Goal: Transaction & Acquisition: Purchase product/service

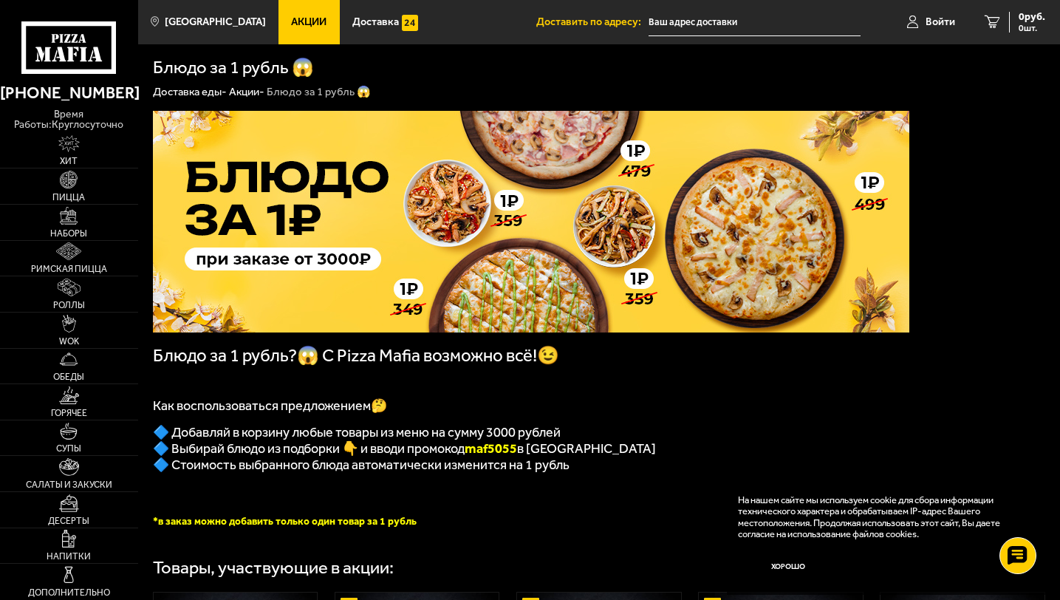
click at [291, 17] on span "Акции" at bounding box center [308, 22] width 35 height 10
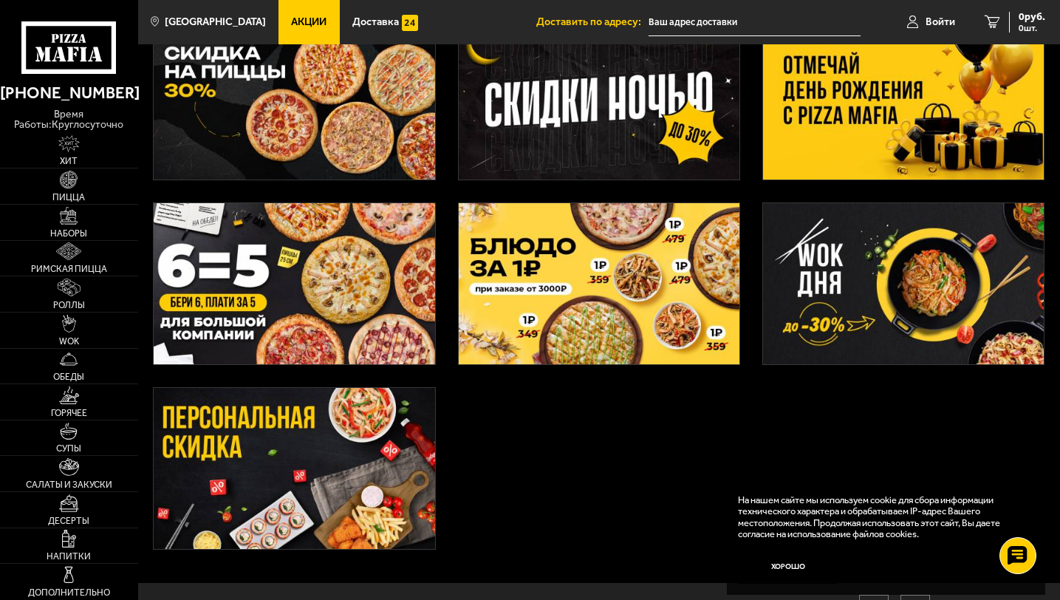
scroll to position [286, 0]
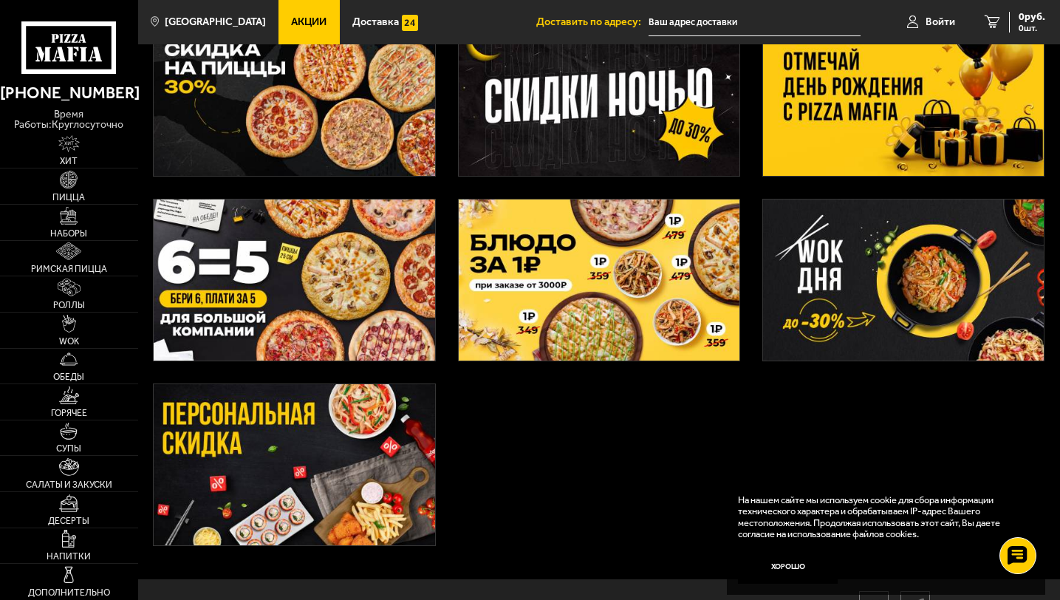
click at [557, 272] on img at bounding box center [599, 279] width 281 height 161
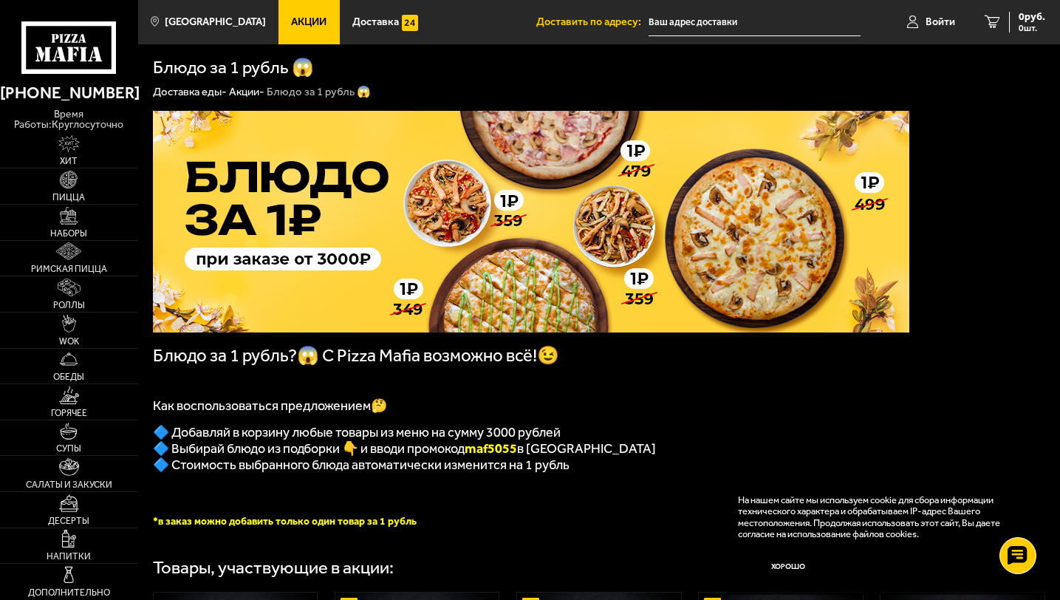
click at [557, 272] on img at bounding box center [531, 222] width 756 height 222
click at [319, 33] on link "Акции" at bounding box center [308, 22] width 61 height 44
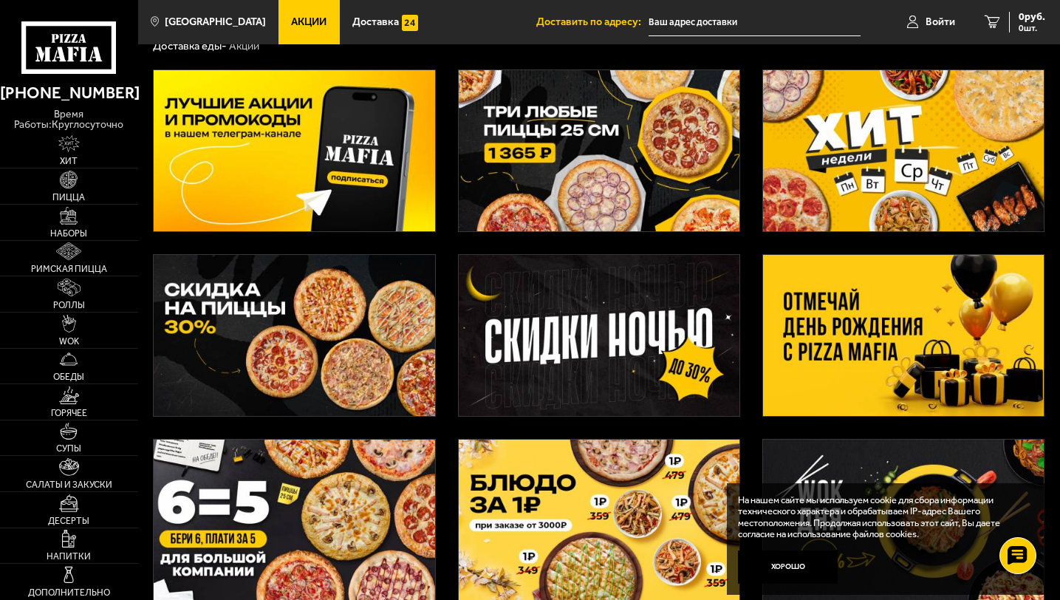
scroll to position [61, 0]
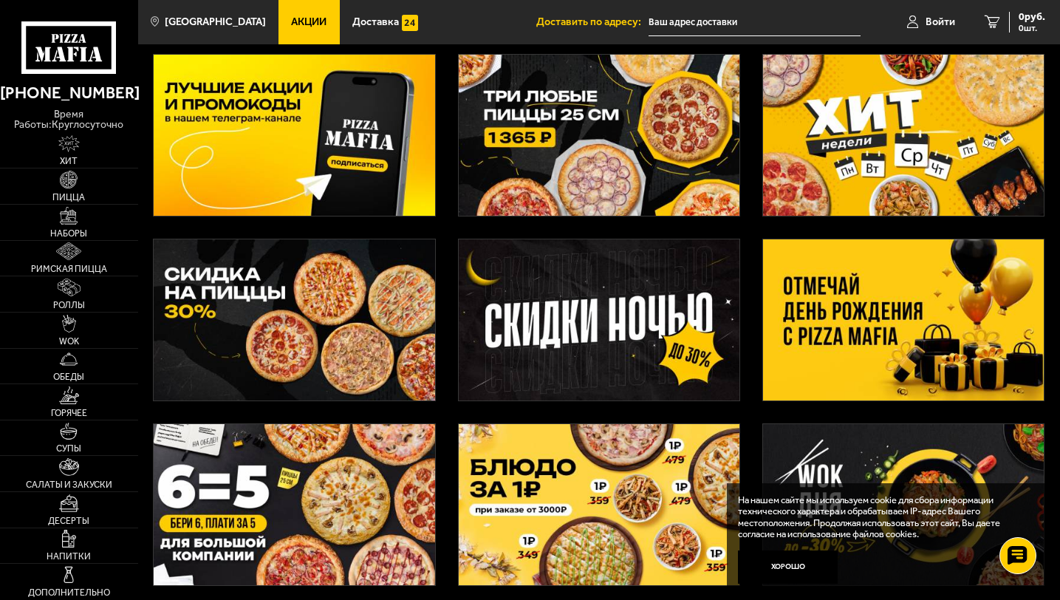
click at [549, 145] on img at bounding box center [599, 135] width 281 height 161
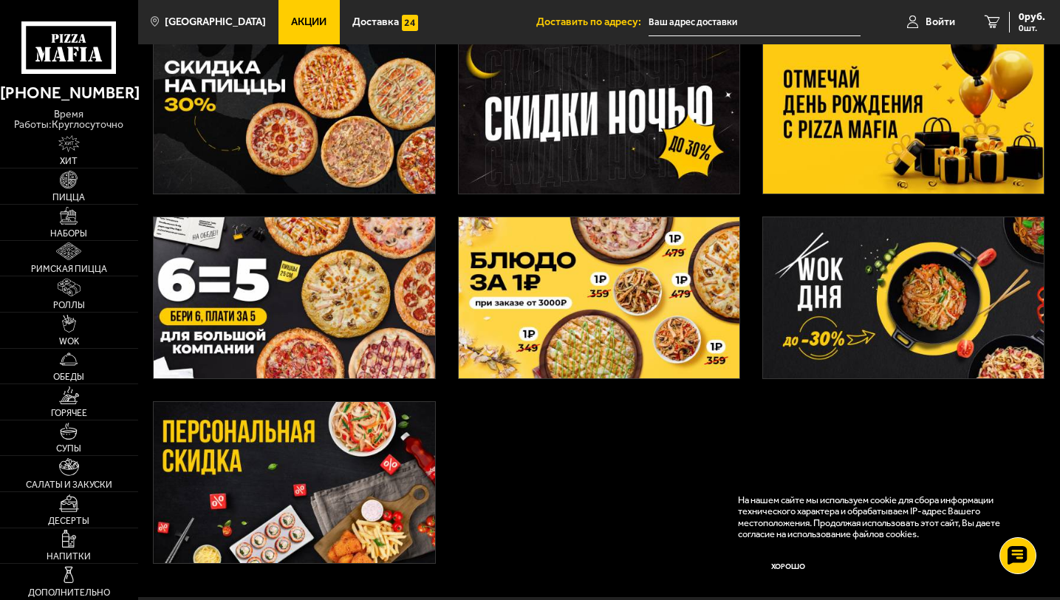
scroll to position [310, 0]
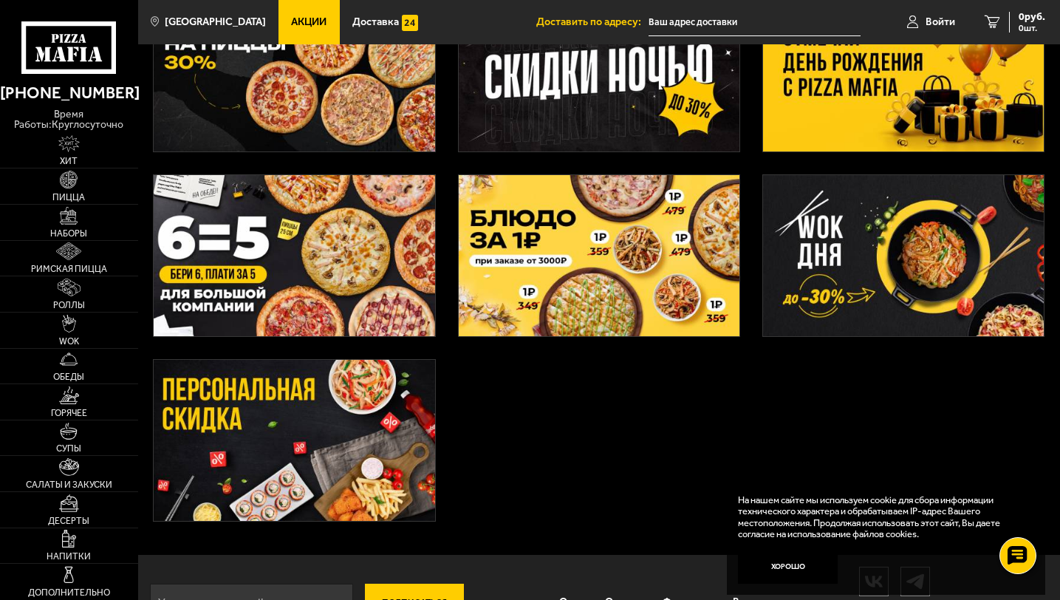
click at [282, 256] on img at bounding box center [294, 255] width 281 height 161
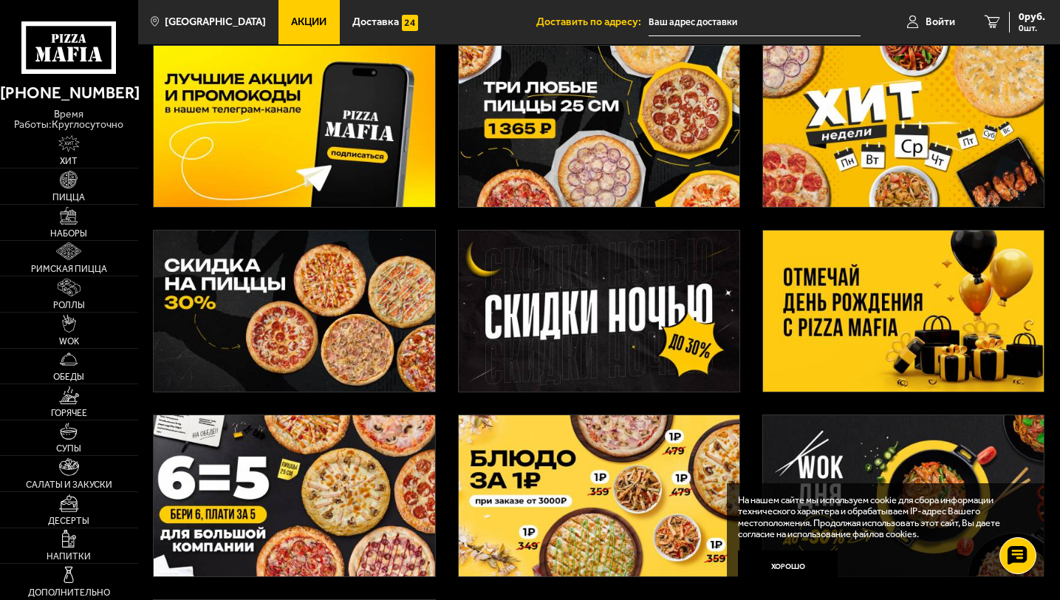
scroll to position [66, 0]
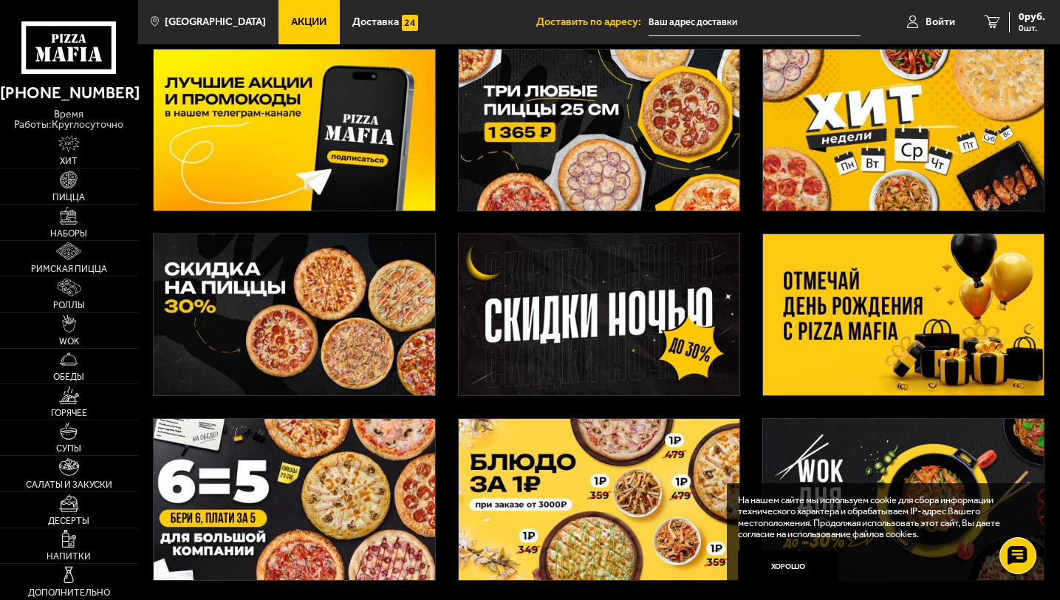
click at [273, 304] on img at bounding box center [294, 314] width 281 height 161
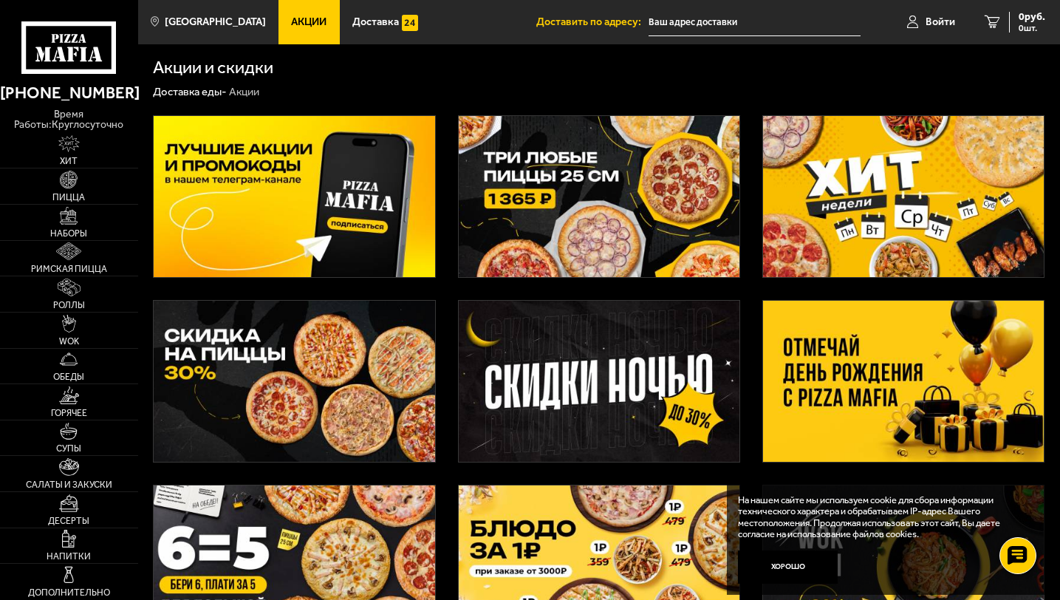
scroll to position [66, 0]
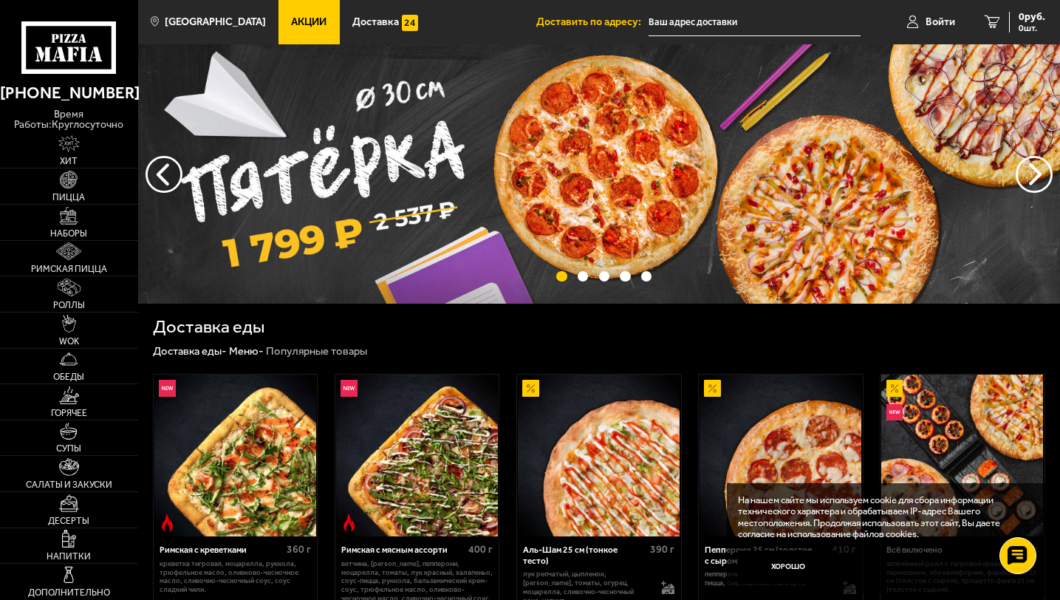
click at [291, 18] on span "Акции" at bounding box center [308, 22] width 35 height 10
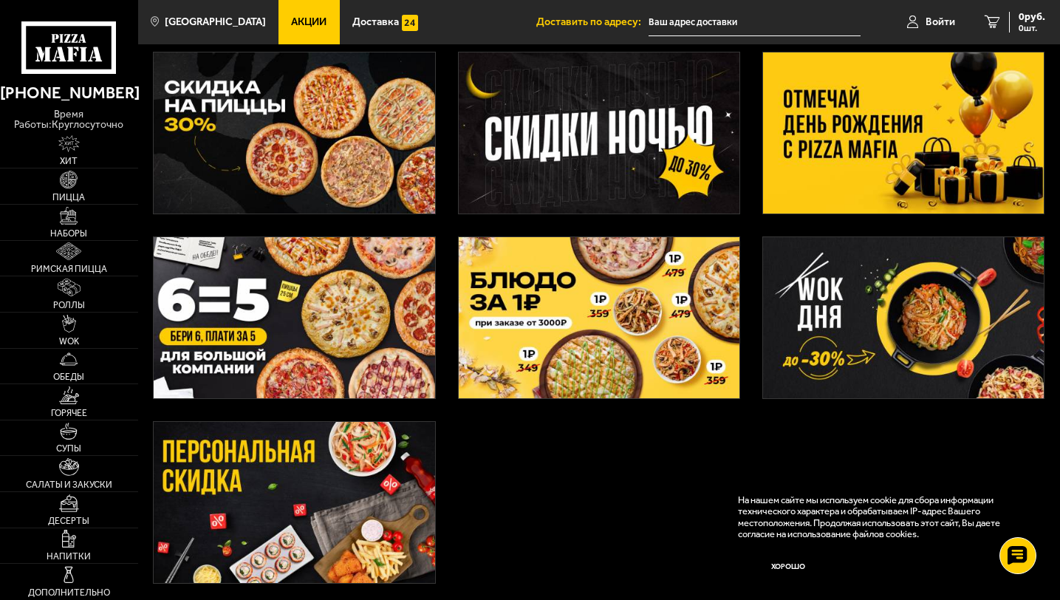
scroll to position [250, 0]
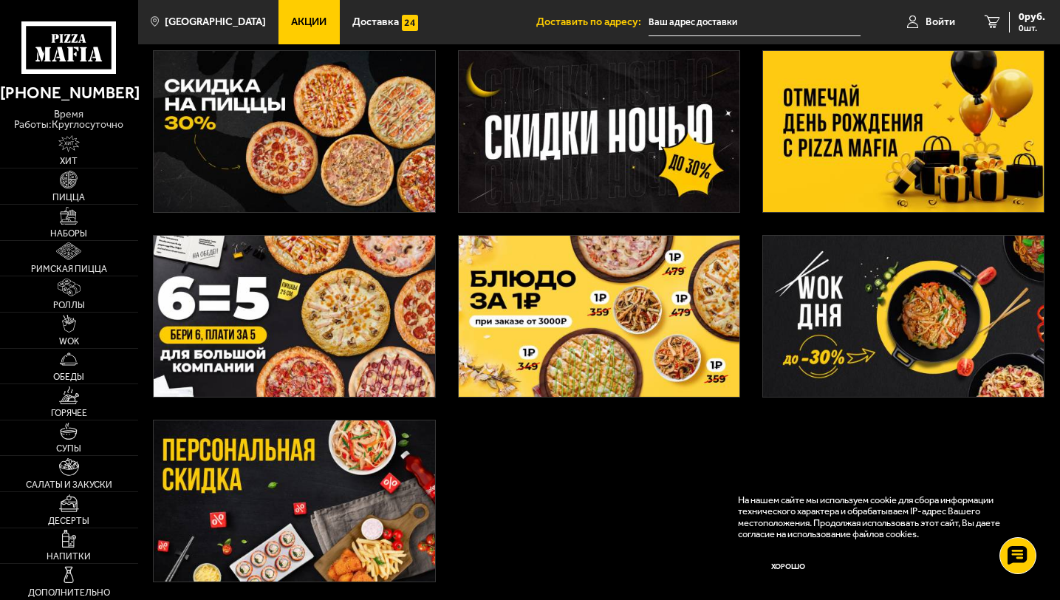
click at [284, 315] on img at bounding box center [294, 316] width 281 height 161
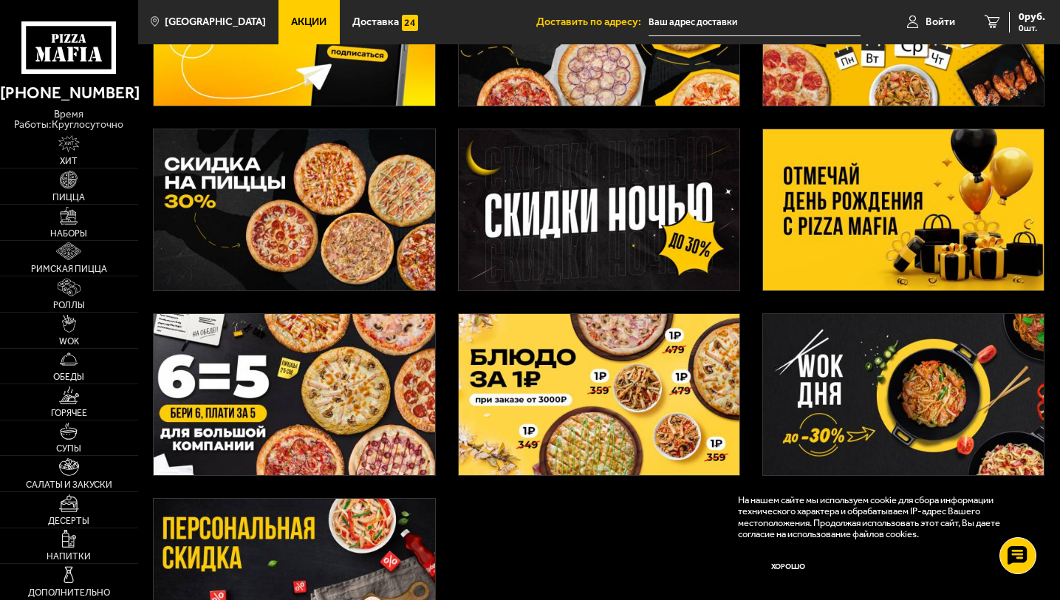
scroll to position [155, 0]
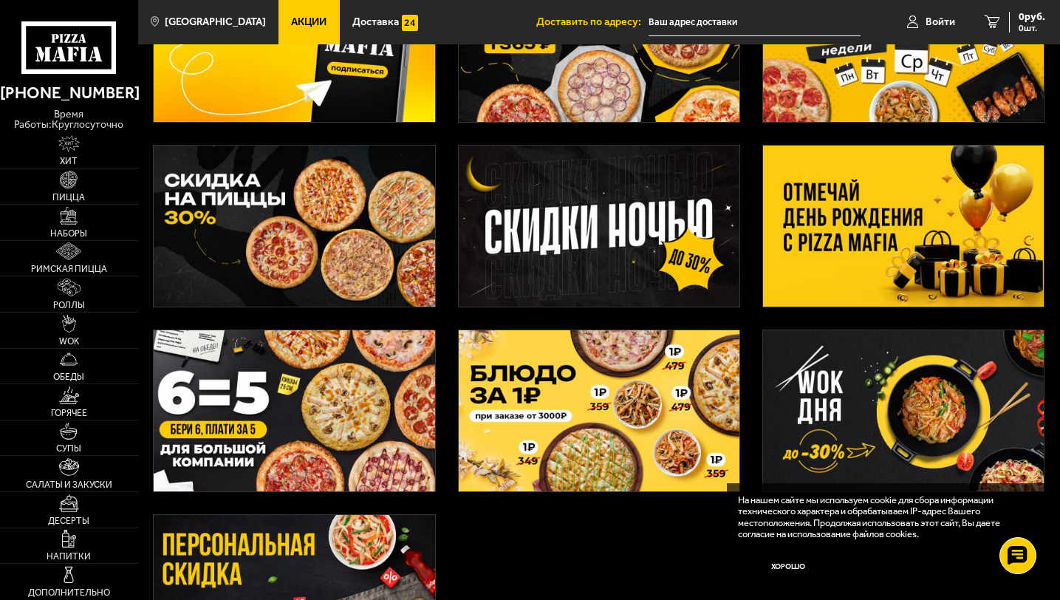
click at [276, 260] on img at bounding box center [294, 225] width 281 height 161
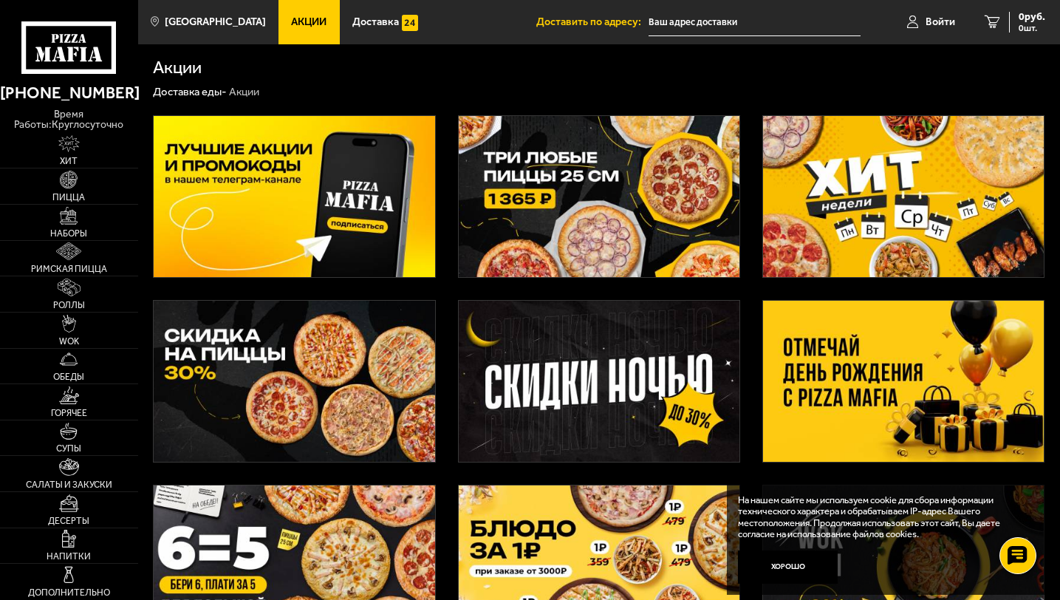
scroll to position [155, 0]
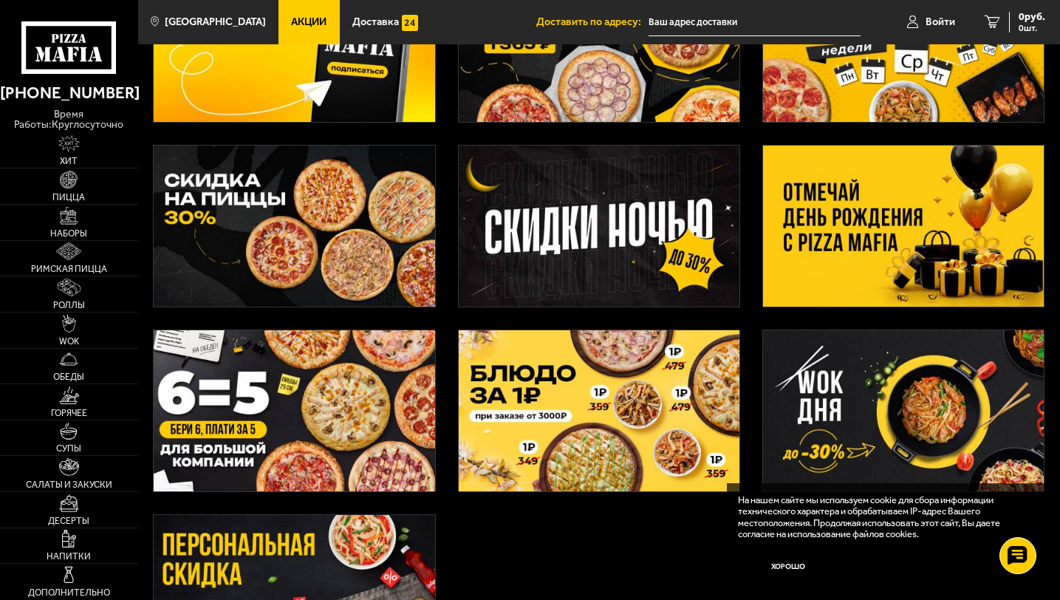
click at [336, 422] on img at bounding box center [294, 410] width 281 height 161
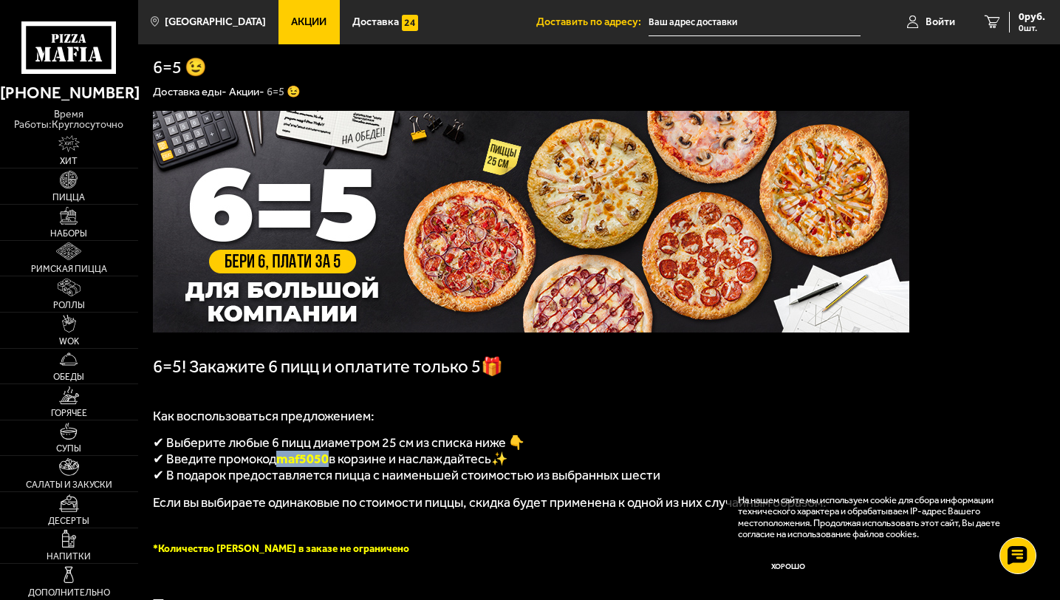
drag, startPoint x: 333, startPoint y: 467, endPoint x: 283, endPoint y: 465, distance: 50.3
click at [283, 465] on span "maf5050" at bounding box center [302, 459] width 52 height 16
copy span "maf5050"
